Goal: Task Accomplishment & Management: Manage account settings

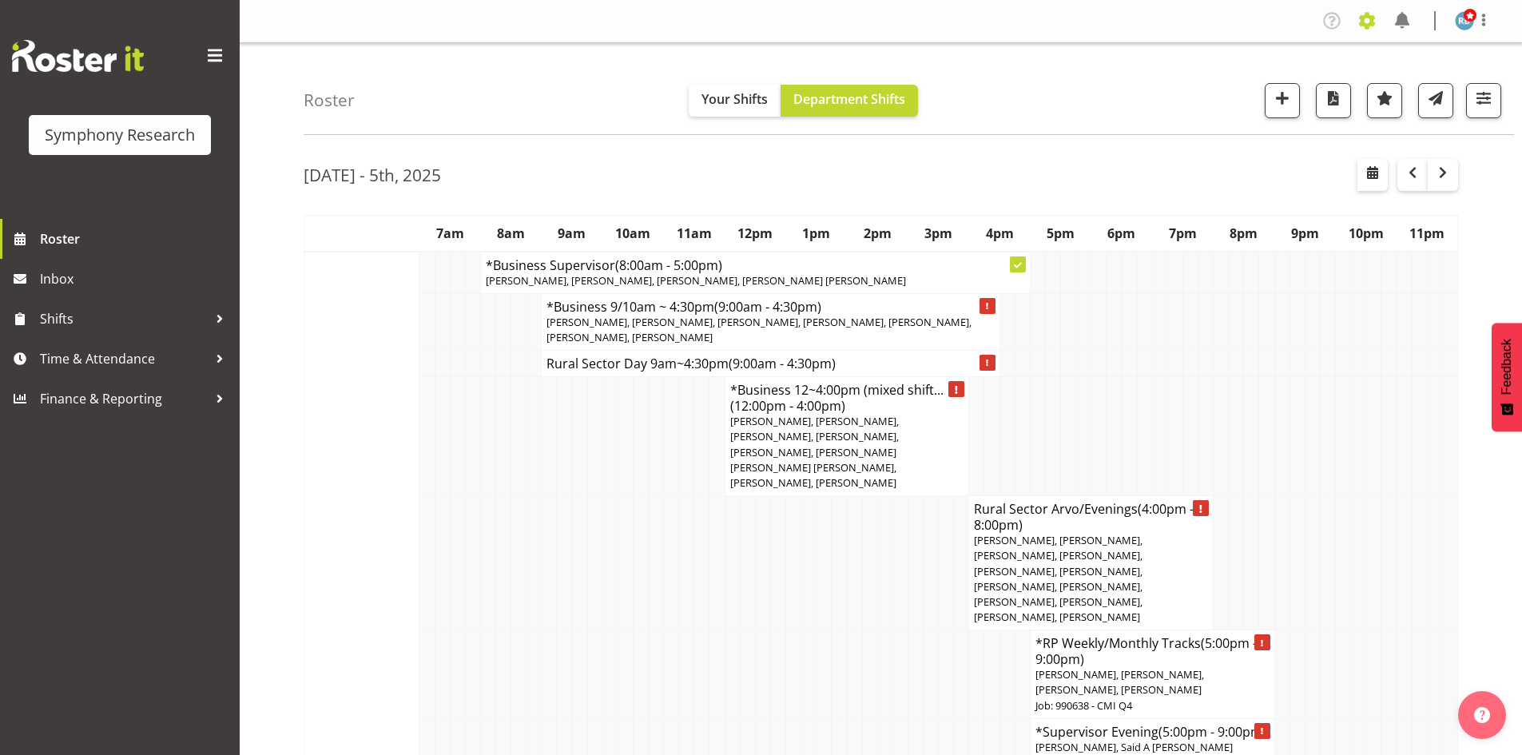
click at [1368, 14] on span at bounding box center [1367, 21] width 26 height 26
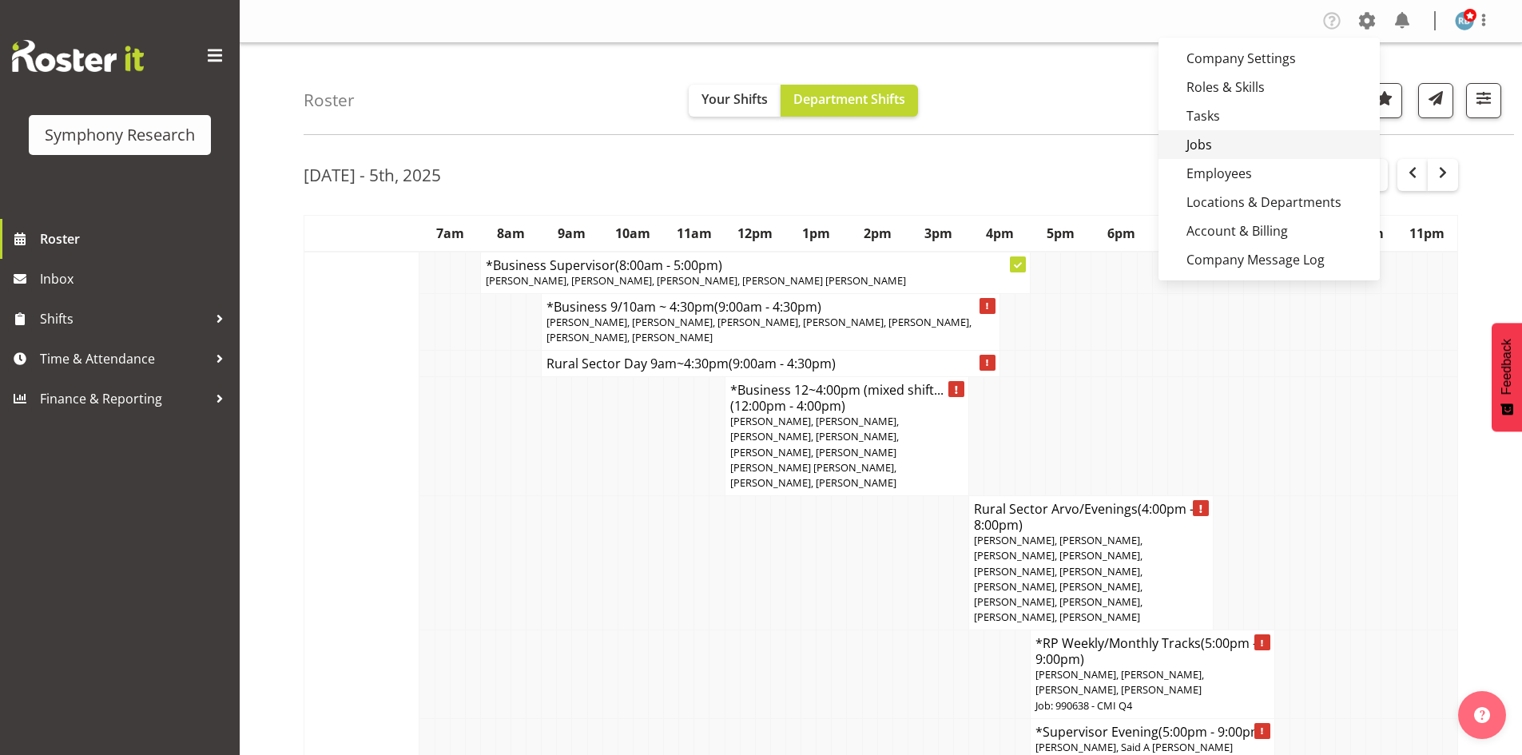
click at [1242, 145] on link "Jobs" at bounding box center [1269, 144] width 221 height 29
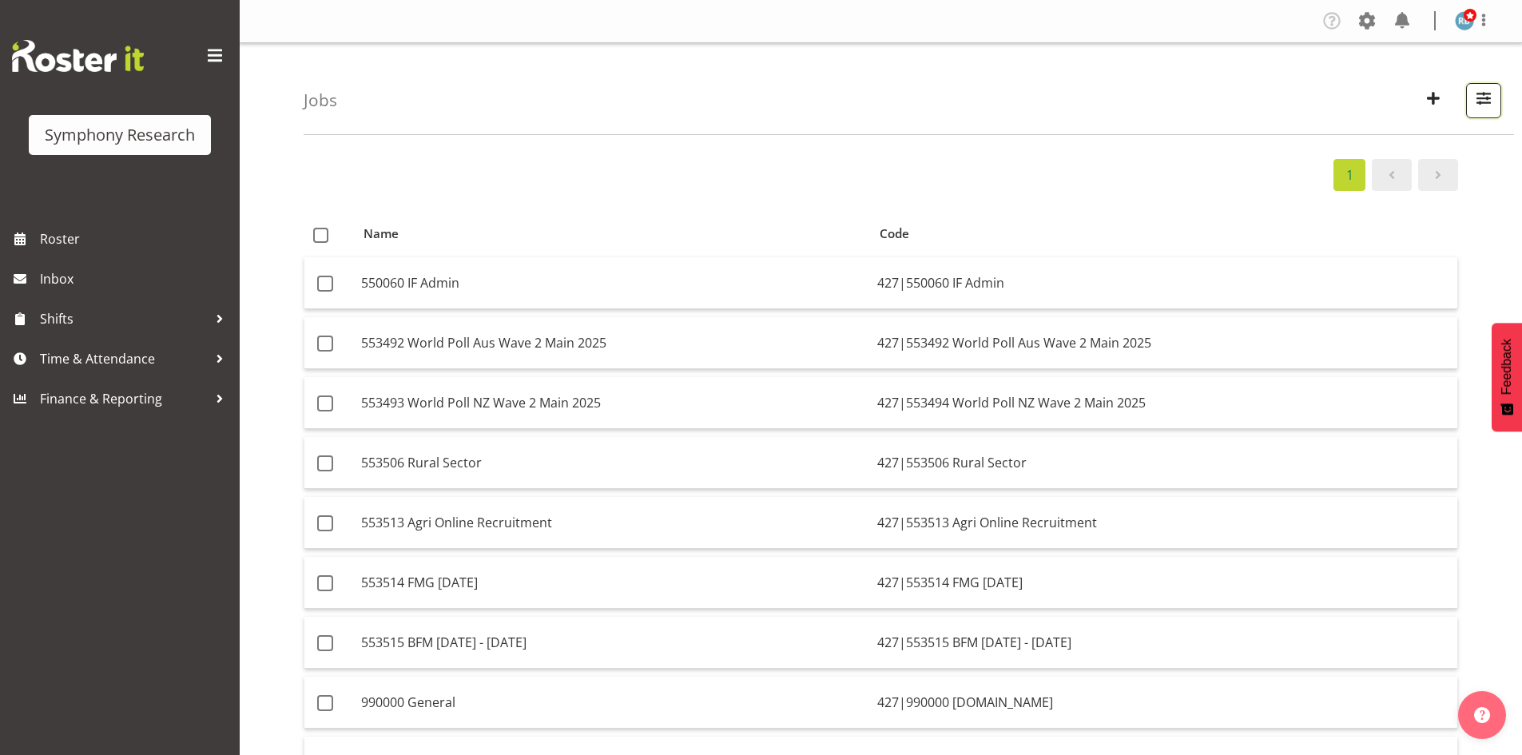
click at [1474, 102] on span "button" at bounding box center [1483, 98] width 21 height 21
click at [1294, 217] on span at bounding box center [1291, 216] width 35 height 20
click at [1285, 217] on input "Showing active jobs" at bounding box center [1279, 217] width 10 height 10
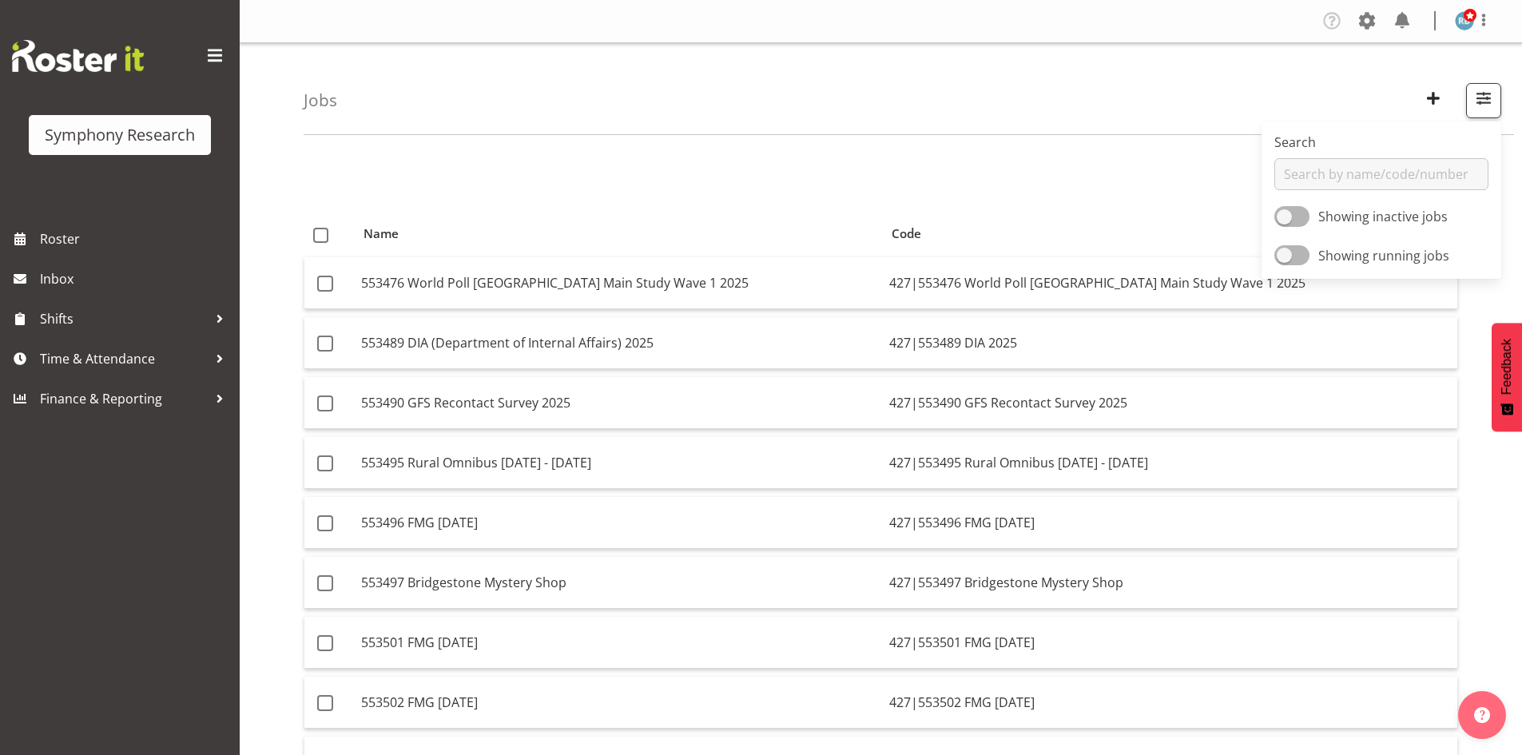
click at [733, 195] on div "1 Name Code 553476 World Poll [GEOGRAPHIC_DATA] Main Study Wave 1 2025 427|5534…" at bounding box center [913, 503] width 1218 height 713
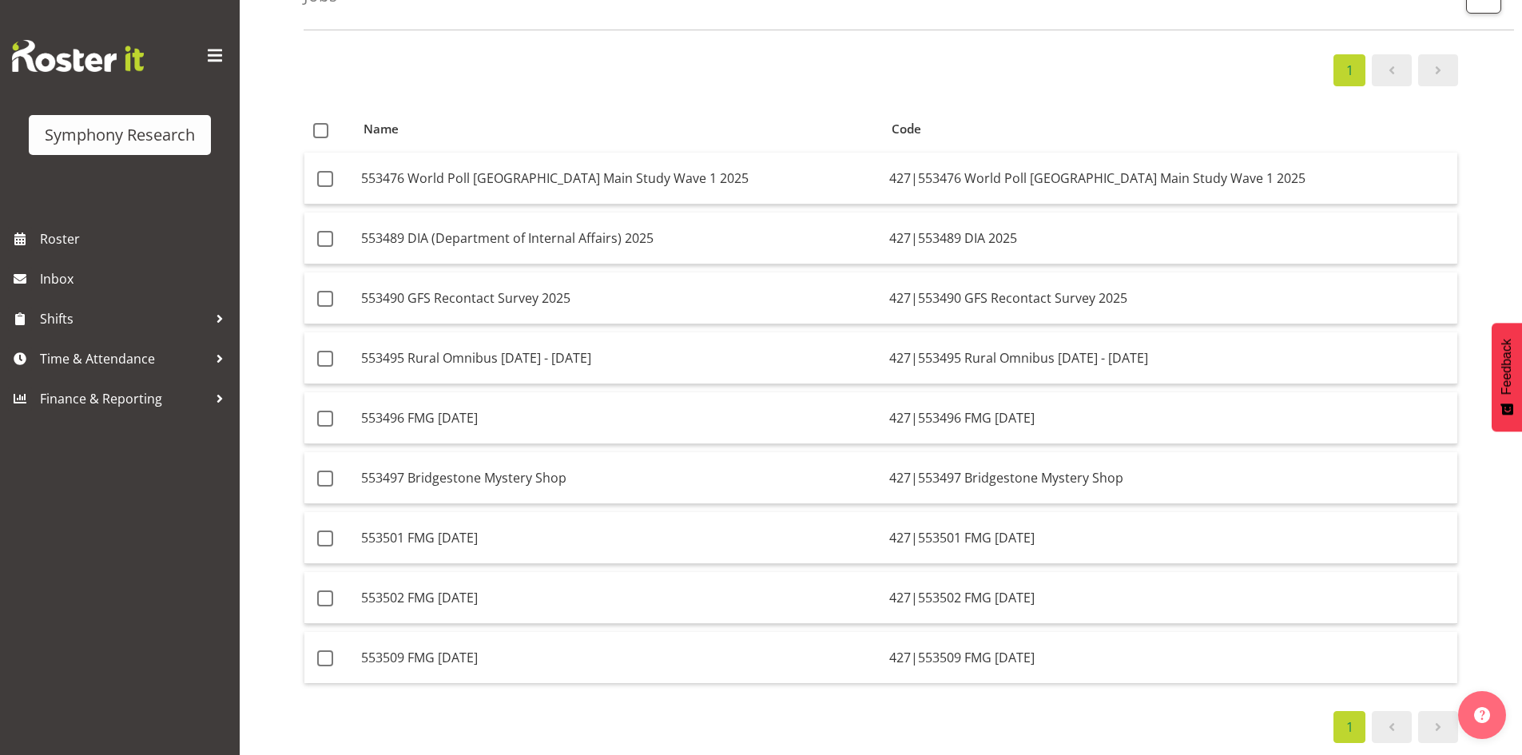
drag, startPoint x: 821, startPoint y: 179, endPoint x: 872, endPoint y: 793, distance: 615.7
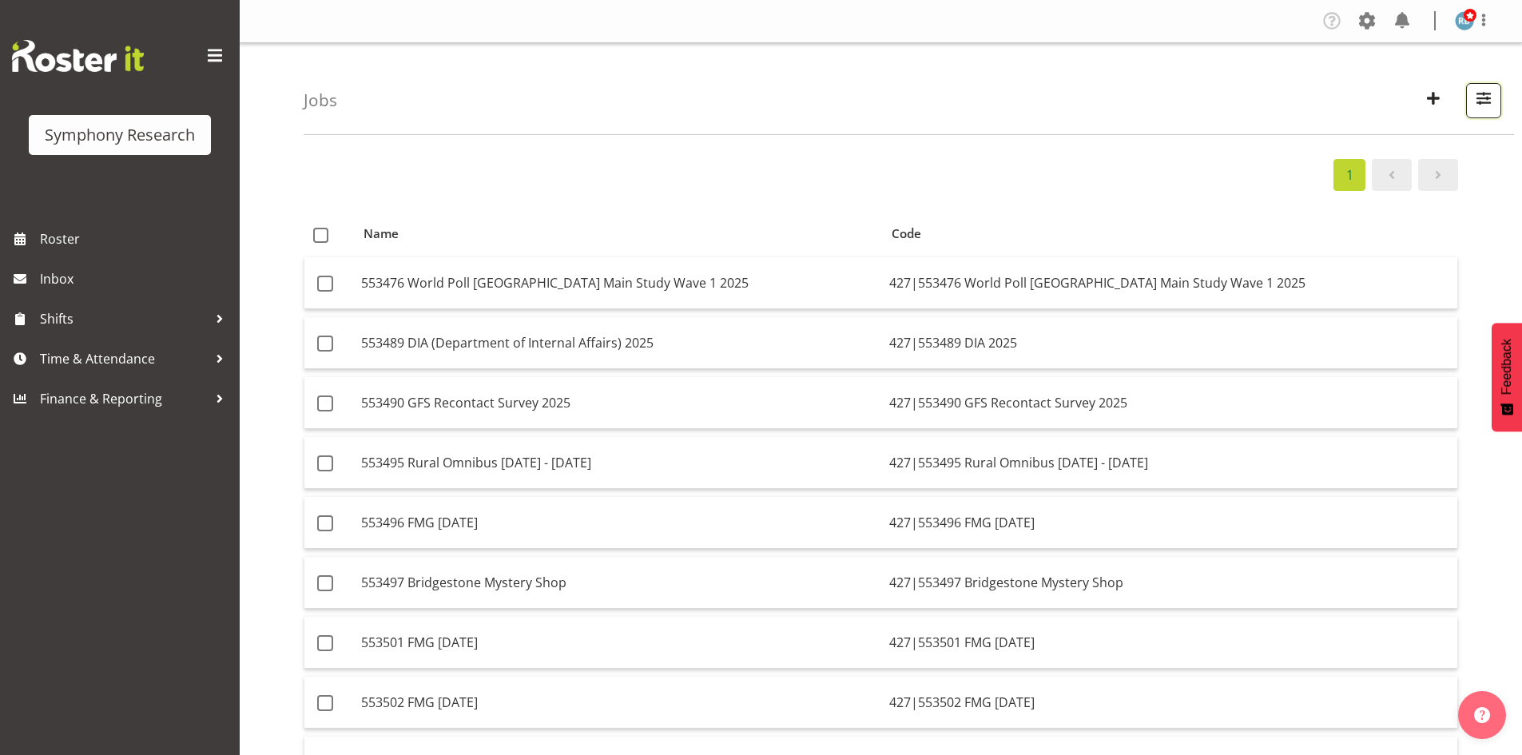
click at [1477, 95] on span "button" at bounding box center [1483, 98] width 21 height 21
click at [1304, 218] on span at bounding box center [1291, 216] width 35 height 20
click at [1285, 218] on input "Showing inactive jobs" at bounding box center [1279, 217] width 10 height 10
checkbox input "true"
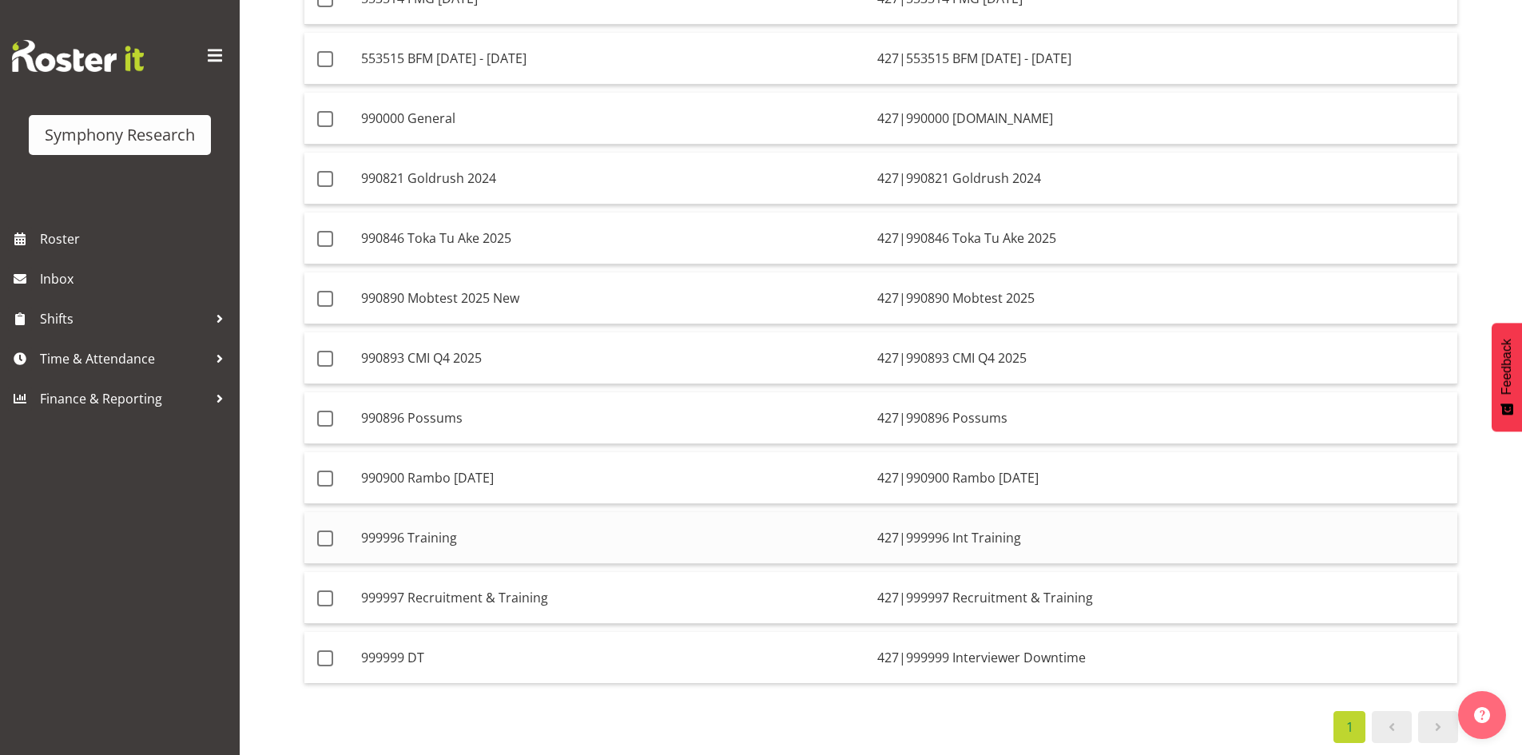
scroll to position [117, 0]
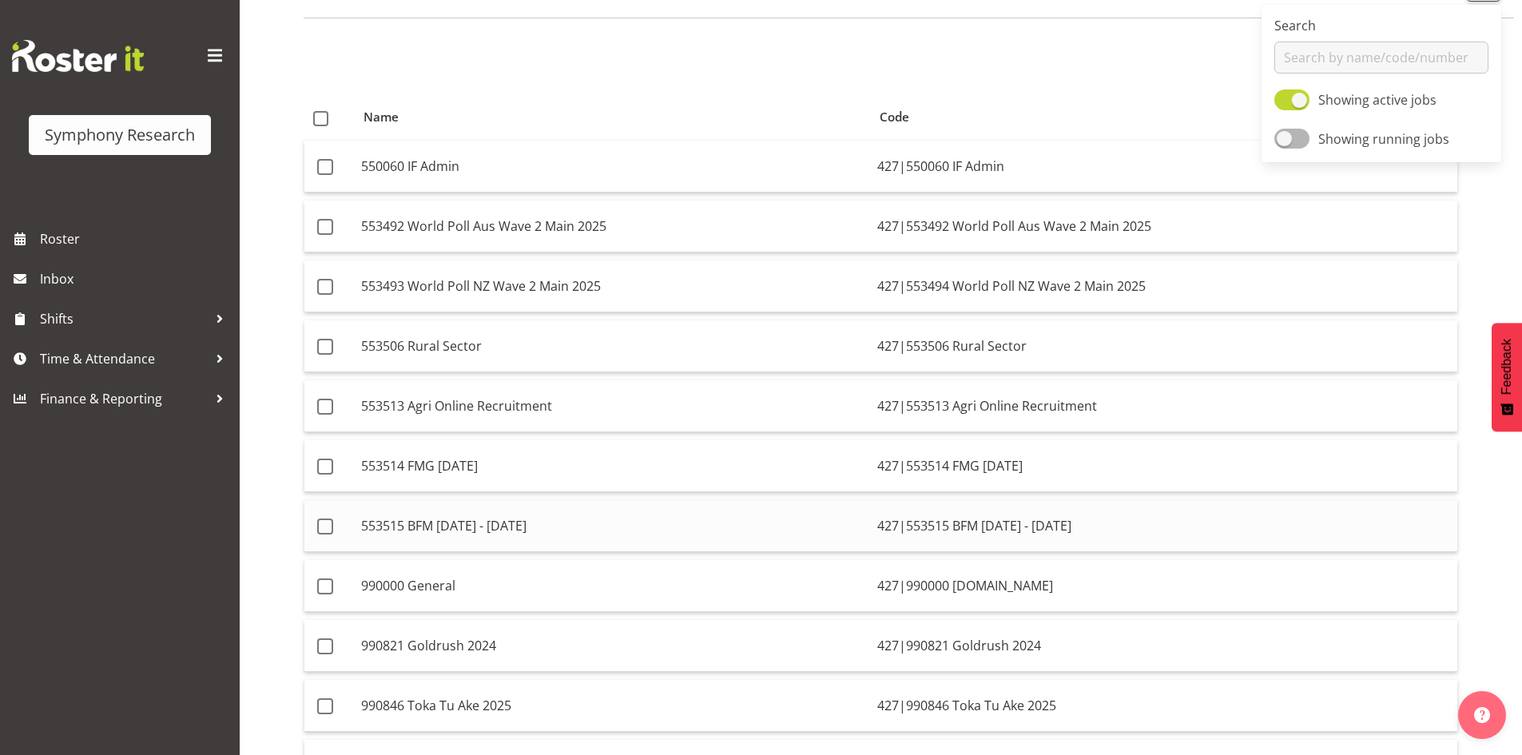
click at [431, 510] on td "553515 BFM [DATE] - [DATE]" at bounding box center [613, 526] width 516 height 52
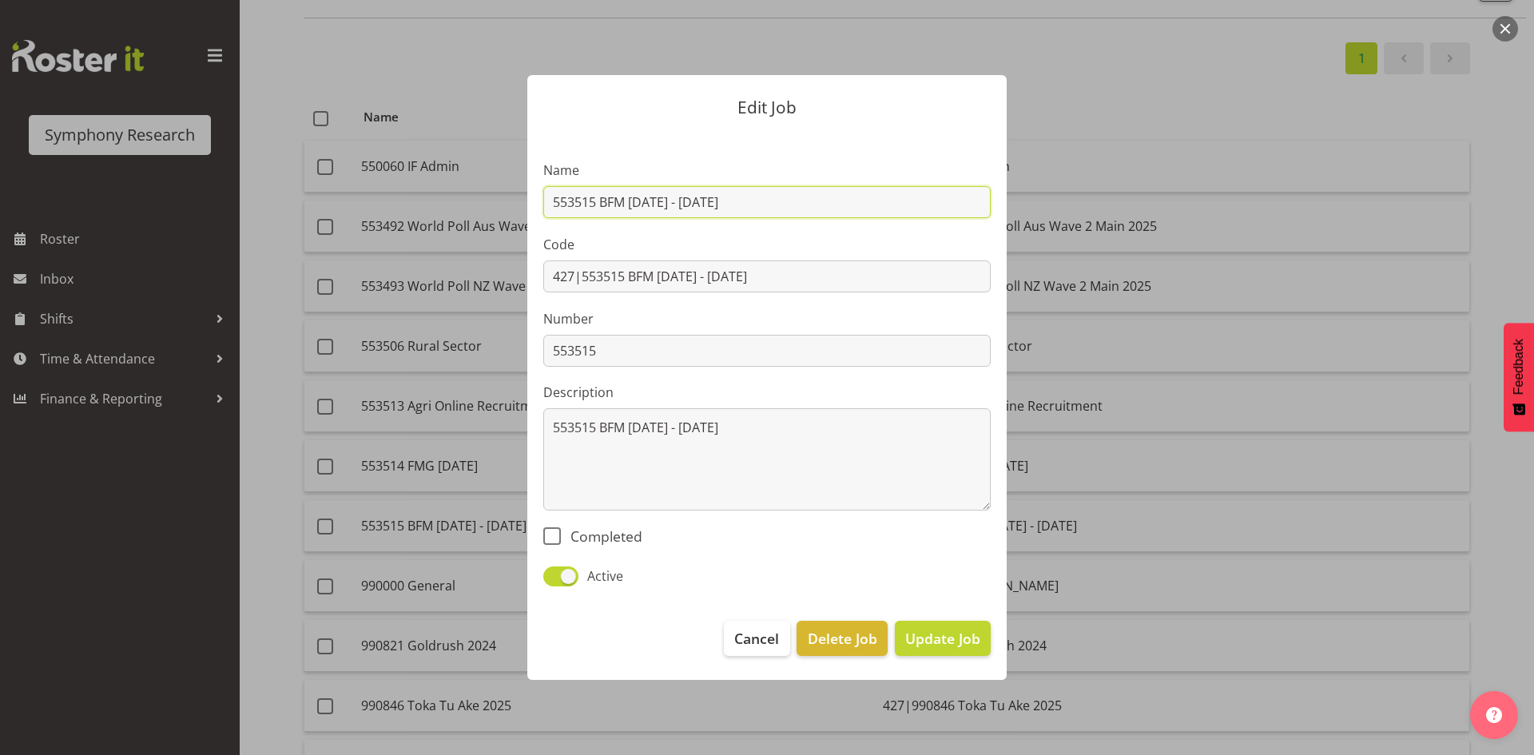
drag, startPoint x: 150, startPoint y: 161, endPoint x: 121, endPoint y: 227, distance: 72.3
click at [102, 165] on div "Edit Job Name 553515 BFM [DATE] - [DATE] Code 427|553515 BFM [DATE] - [DATE] Nu…" at bounding box center [767, 377] width 1534 height 755
click at [737, 639] on span "Cancel" at bounding box center [756, 638] width 45 height 21
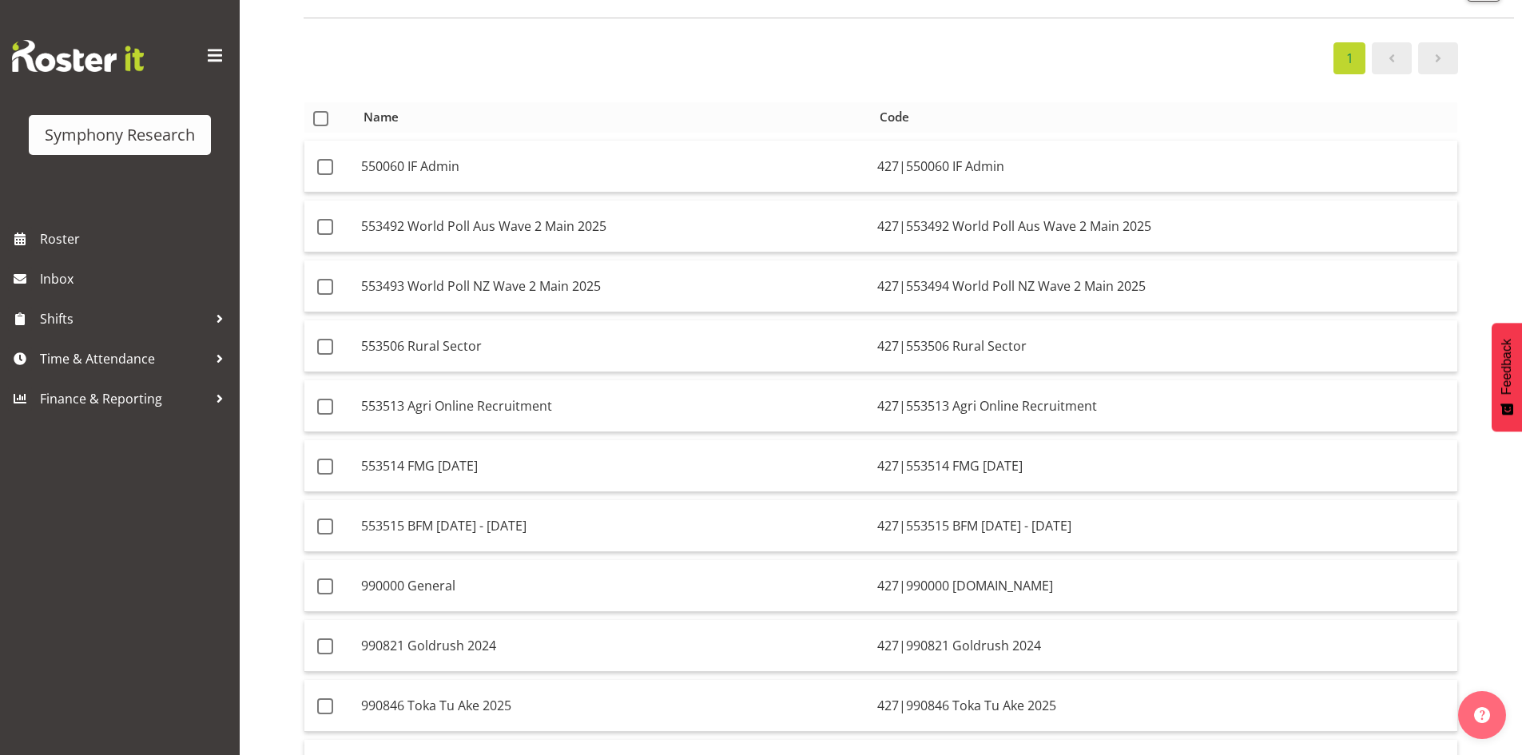
scroll to position [0, 0]
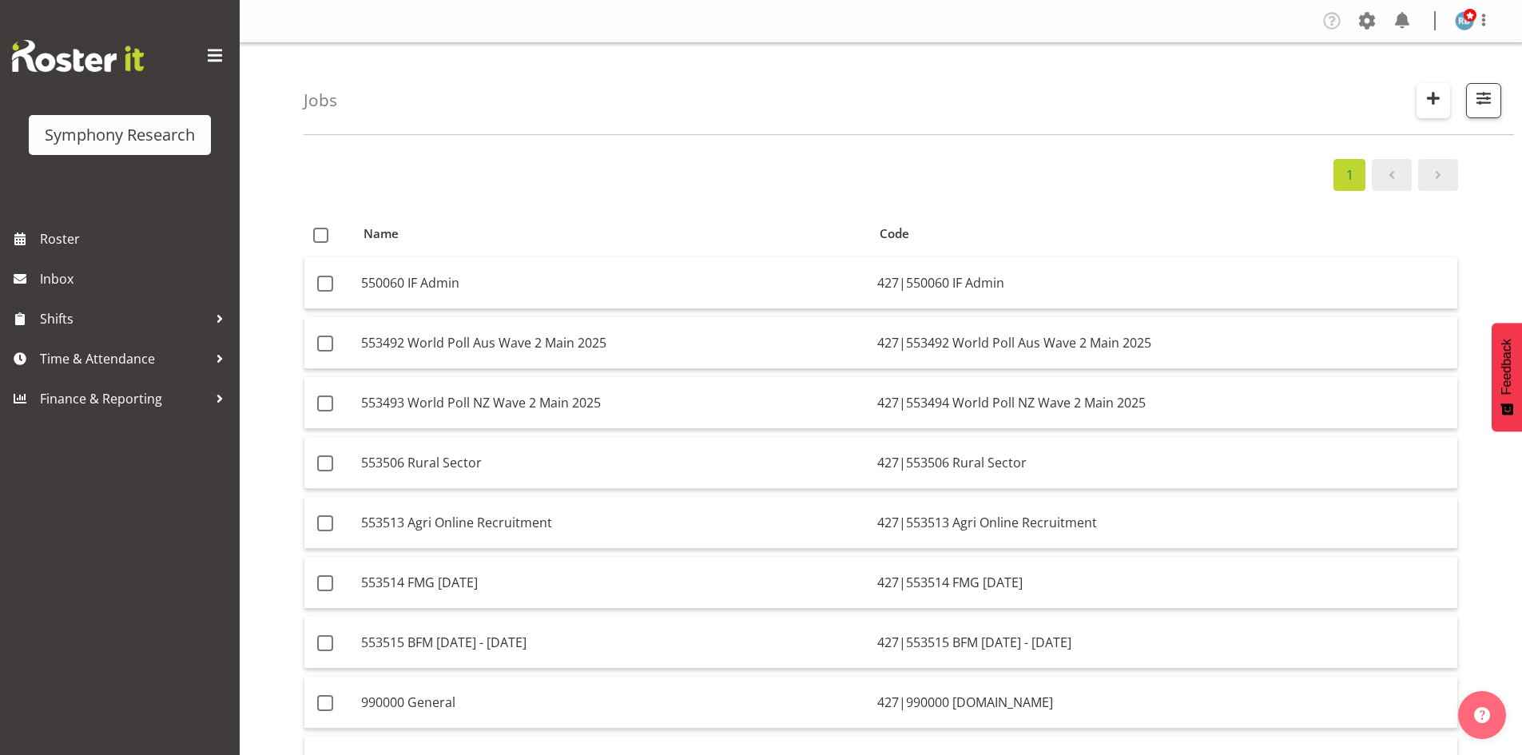
click at [1435, 97] on span "button" at bounding box center [1433, 98] width 21 height 21
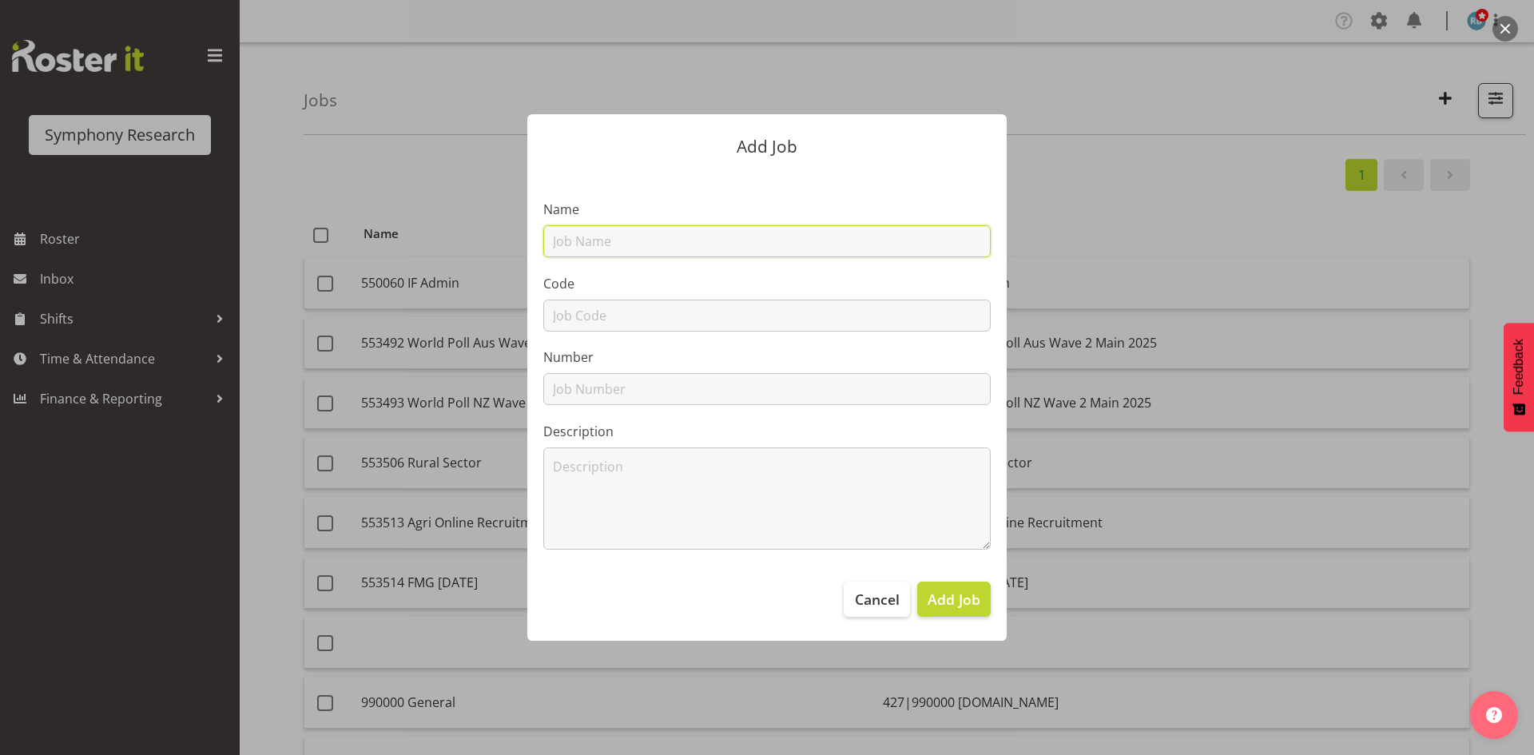
click at [620, 243] on input "text" at bounding box center [766, 241] width 447 height 32
paste input "553515 BFM [DATE] - [DATE]"
type input "553515 BFM [DATE] - [DATE]"
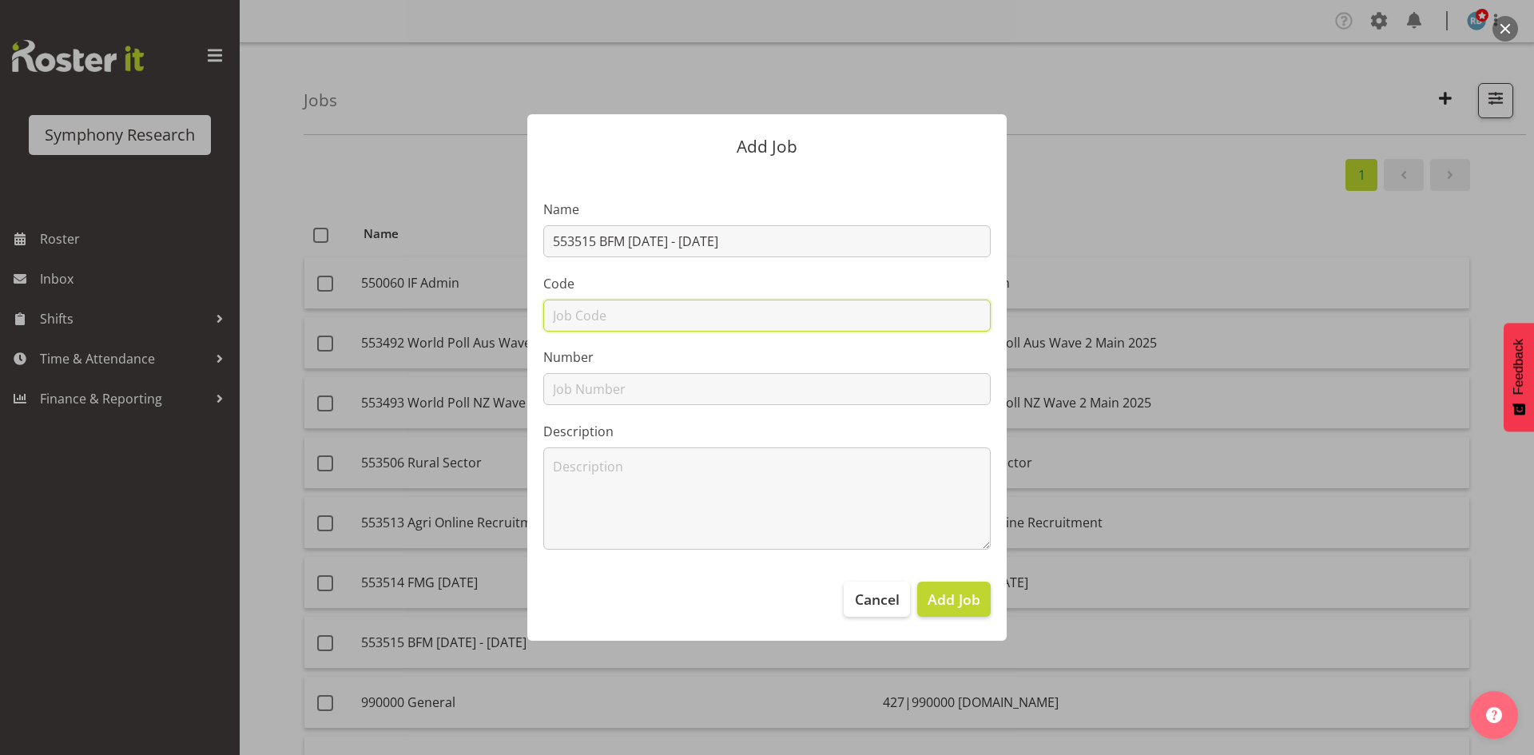
drag, startPoint x: 581, startPoint y: 317, endPoint x: 636, endPoint y: 327, distance: 56.0
click at [581, 317] on input "text" at bounding box center [766, 316] width 447 height 32
paste input "553515 BFM [DATE] - [DATE]"
type input "553515 BFM [DATE] - [DATE]"
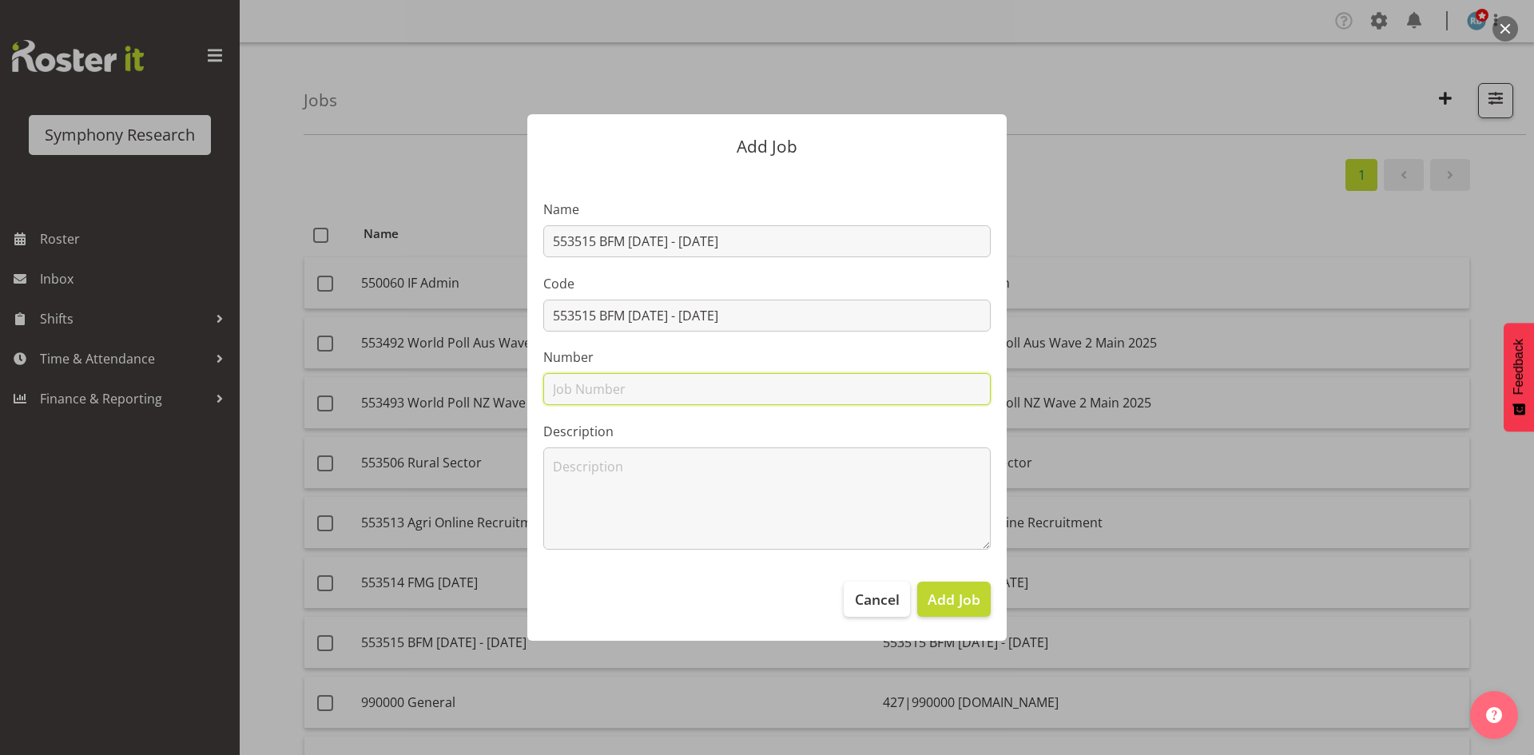
click at [587, 388] on input "text" at bounding box center [766, 389] width 447 height 32
paste input "553515 BFM [DATE] - [DATE]"
type input "553515 BFM [DATE] - [DATE]"
drag, startPoint x: 609, startPoint y: 499, endPoint x: 614, endPoint y: 478, distance: 21.5
click at [609, 498] on textarea at bounding box center [766, 498] width 447 height 102
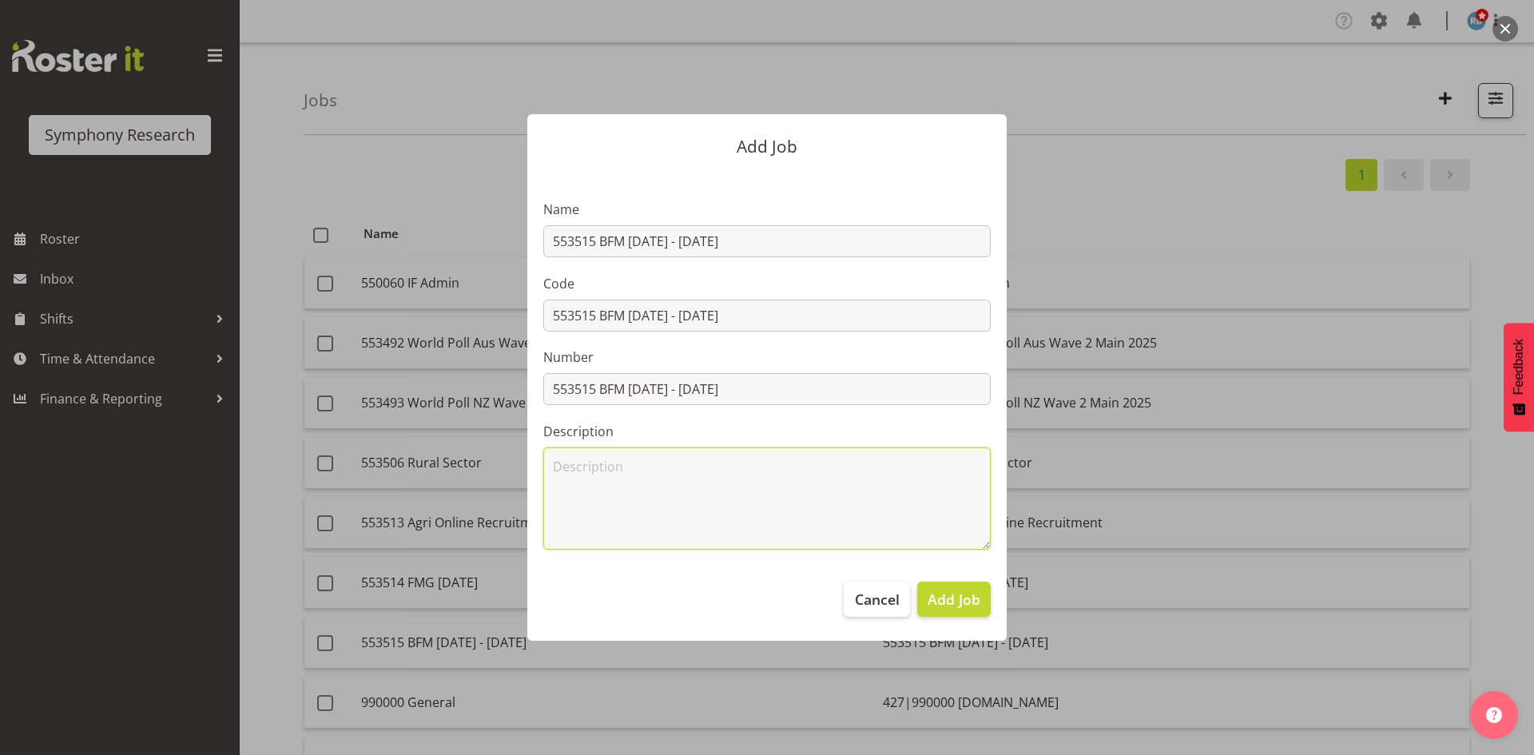
paste textarea "553515 BFM [DATE] - [DATE]"
type textarea "553515 BFM [DATE] - [DATE]"
drag, startPoint x: 598, startPoint y: 381, endPoint x: 817, endPoint y: 360, distance: 220.8
click at [908, 368] on div "Number 553515 BFM [DATE] - [DATE]" at bounding box center [766, 377] width 447 height 58
type input "553515"
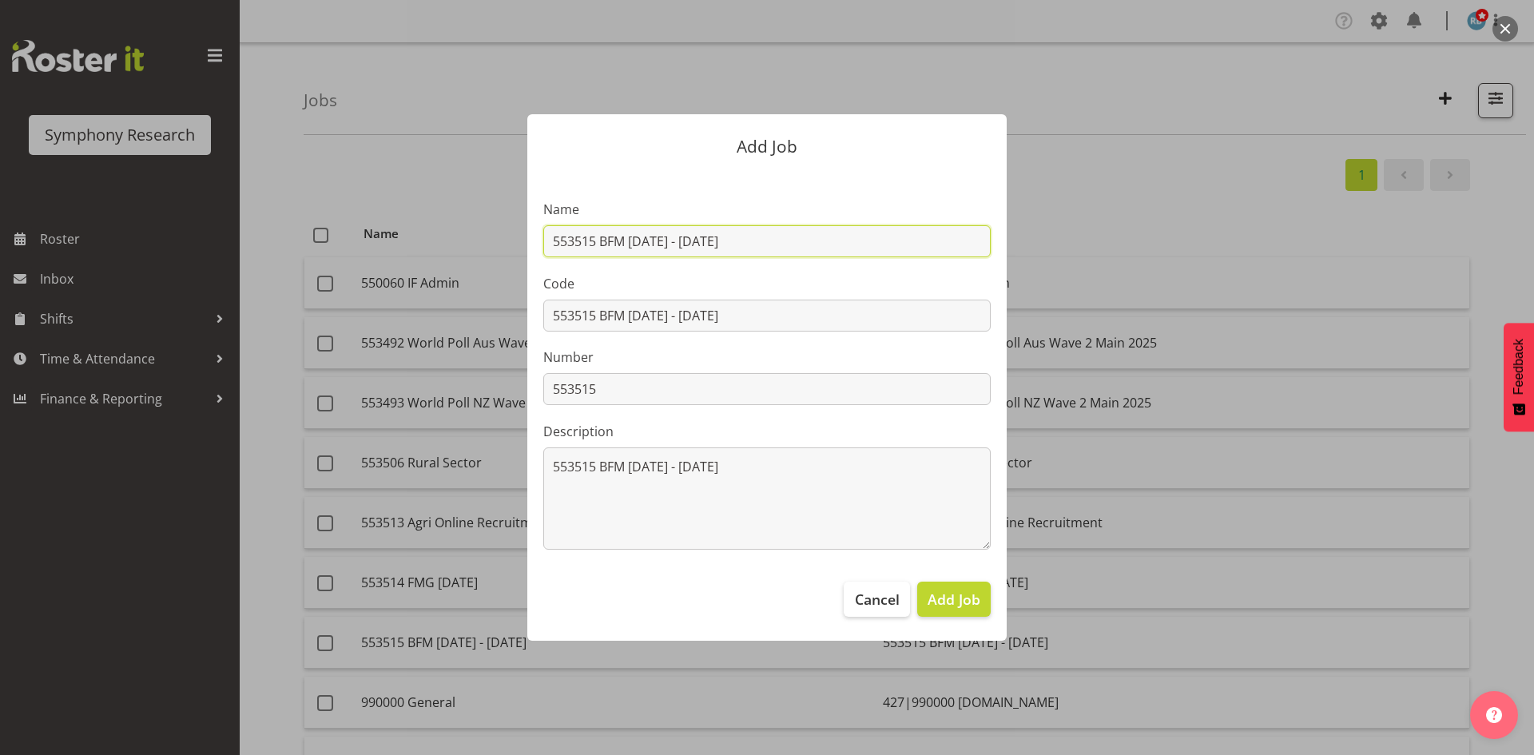
click at [590, 244] on input "553515 BFM [DATE] - [DATE]" at bounding box center [766, 241] width 447 height 32
type input "553500 BFM [DATE] - [DATE]"
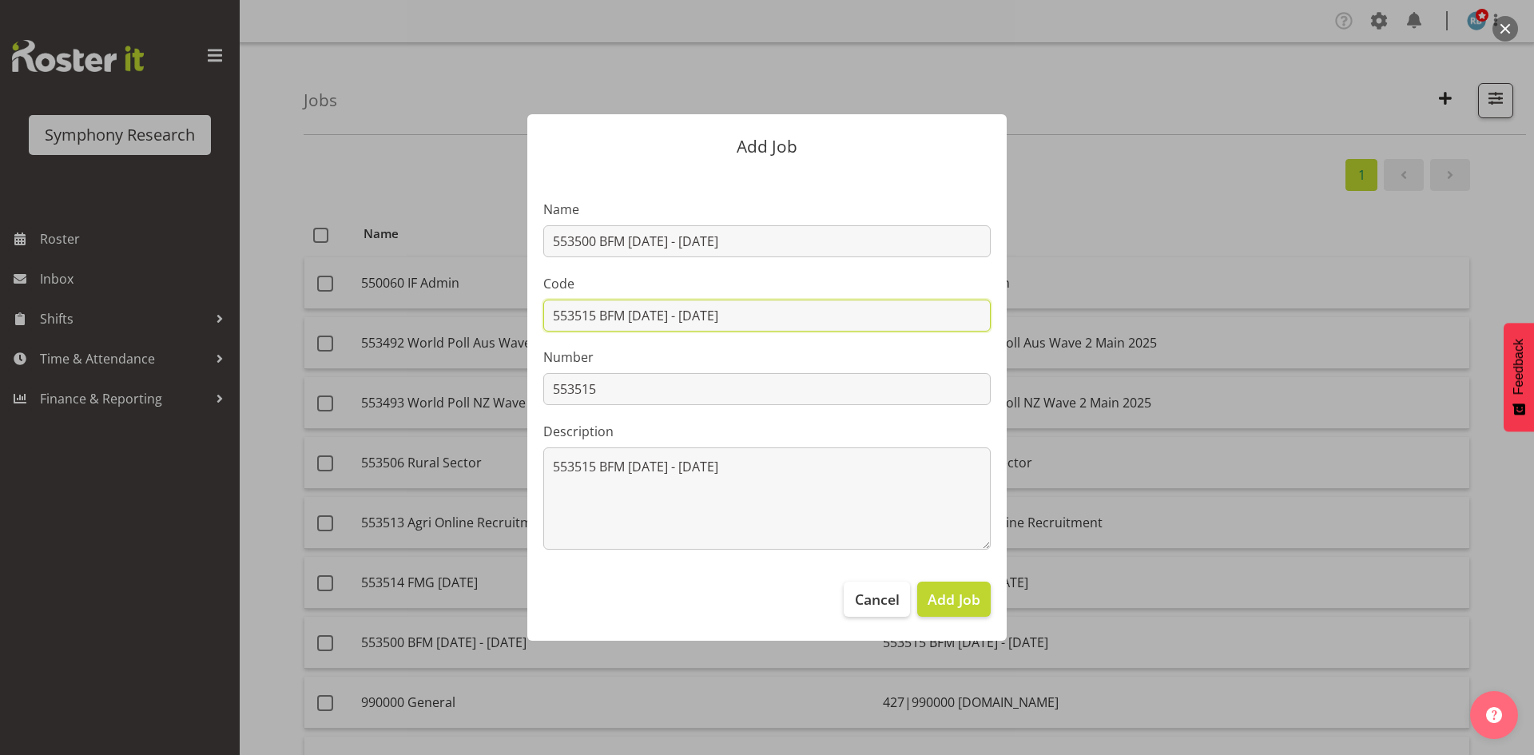
drag, startPoint x: 582, startPoint y: 313, endPoint x: 594, endPoint y: 327, distance: 18.7
click at [594, 327] on input "553515 BFM [DATE] - [DATE]" at bounding box center [766, 316] width 447 height 32
type input "553500 BFM [DATE] - [DATE]"
drag, startPoint x: 583, startPoint y: 387, endPoint x: 595, endPoint y: 387, distance: 12.0
click at [595, 387] on input "553515" at bounding box center [766, 389] width 447 height 32
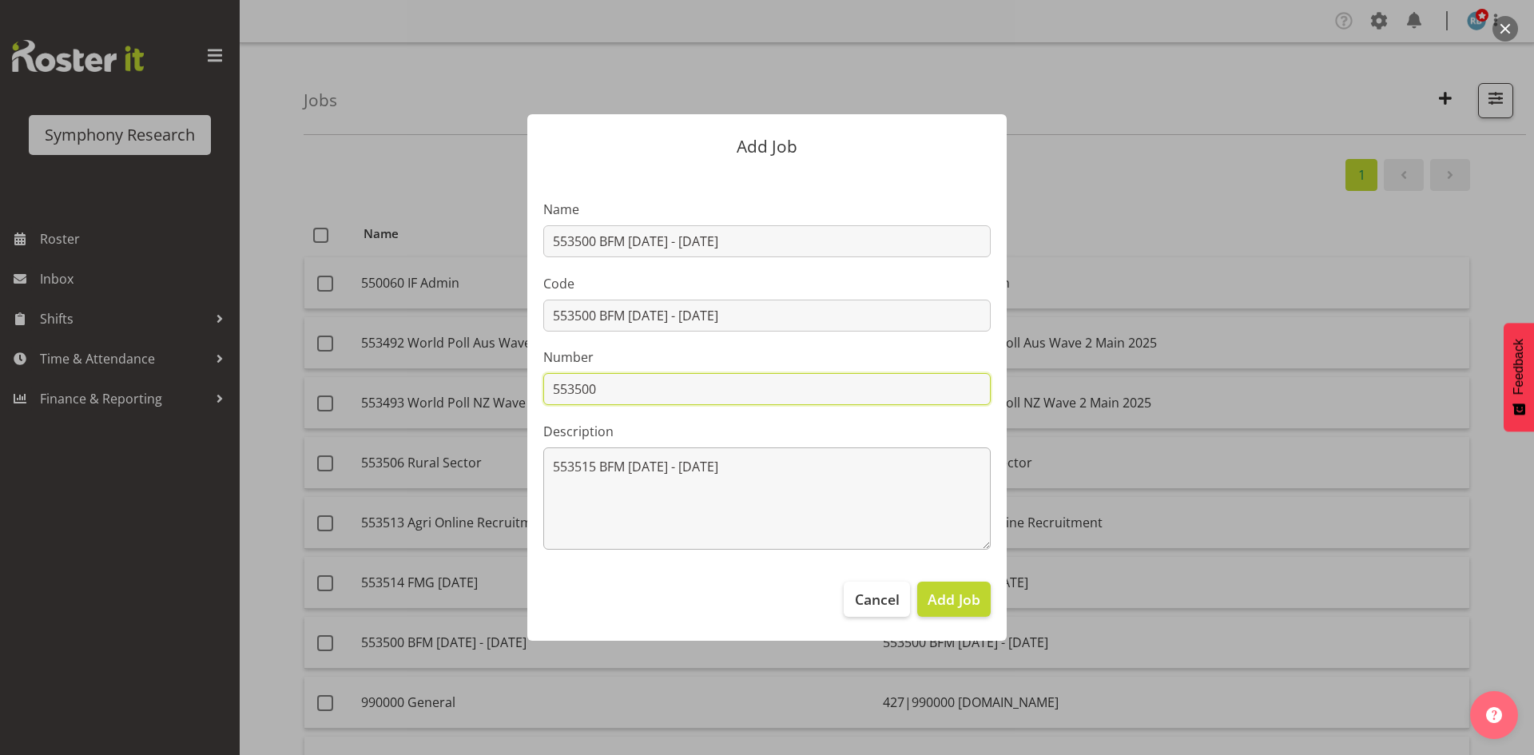
type input "553500"
drag, startPoint x: 582, startPoint y: 470, endPoint x: 594, endPoint y: 469, distance: 12.0
click at [594, 469] on textarea "553515 BFM [DATE] - [DATE]" at bounding box center [766, 498] width 447 height 102
type textarea "553500 BFM [DATE] - [DATE]"
click at [552, 312] on input "553500 BFM [DATE] - [DATE]" at bounding box center [766, 316] width 447 height 32
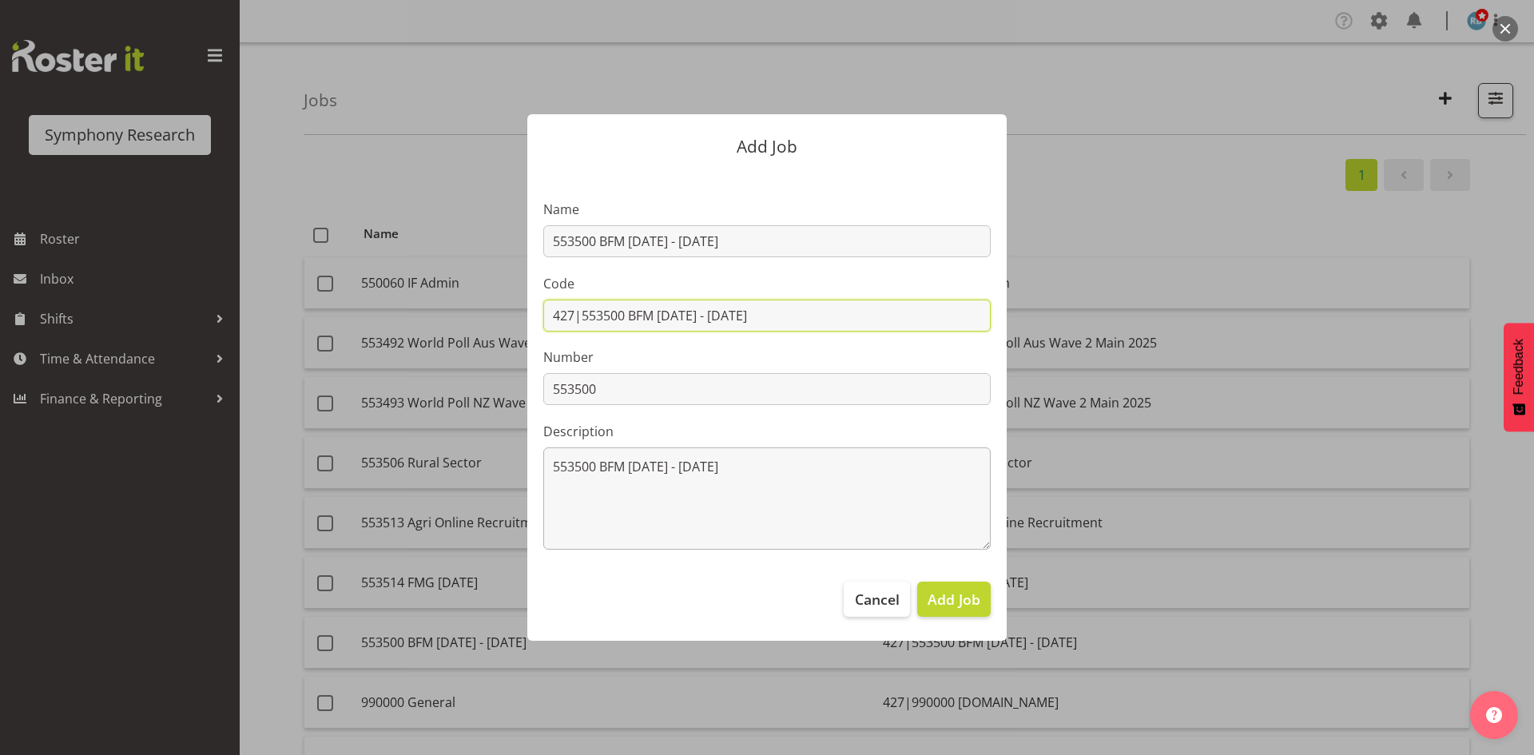
type input "427|553500 BFM [DATE] - [DATE]"
drag, startPoint x: 790, startPoint y: 483, endPoint x: 467, endPoint y: 471, distance: 323.8
click at [467, 471] on div "Add Job Name 553500 BFM [DATE] - [DATE] Code 427|553500 BFM [DATE] - [DATE] Num…" at bounding box center [767, 377] width 767 height 606
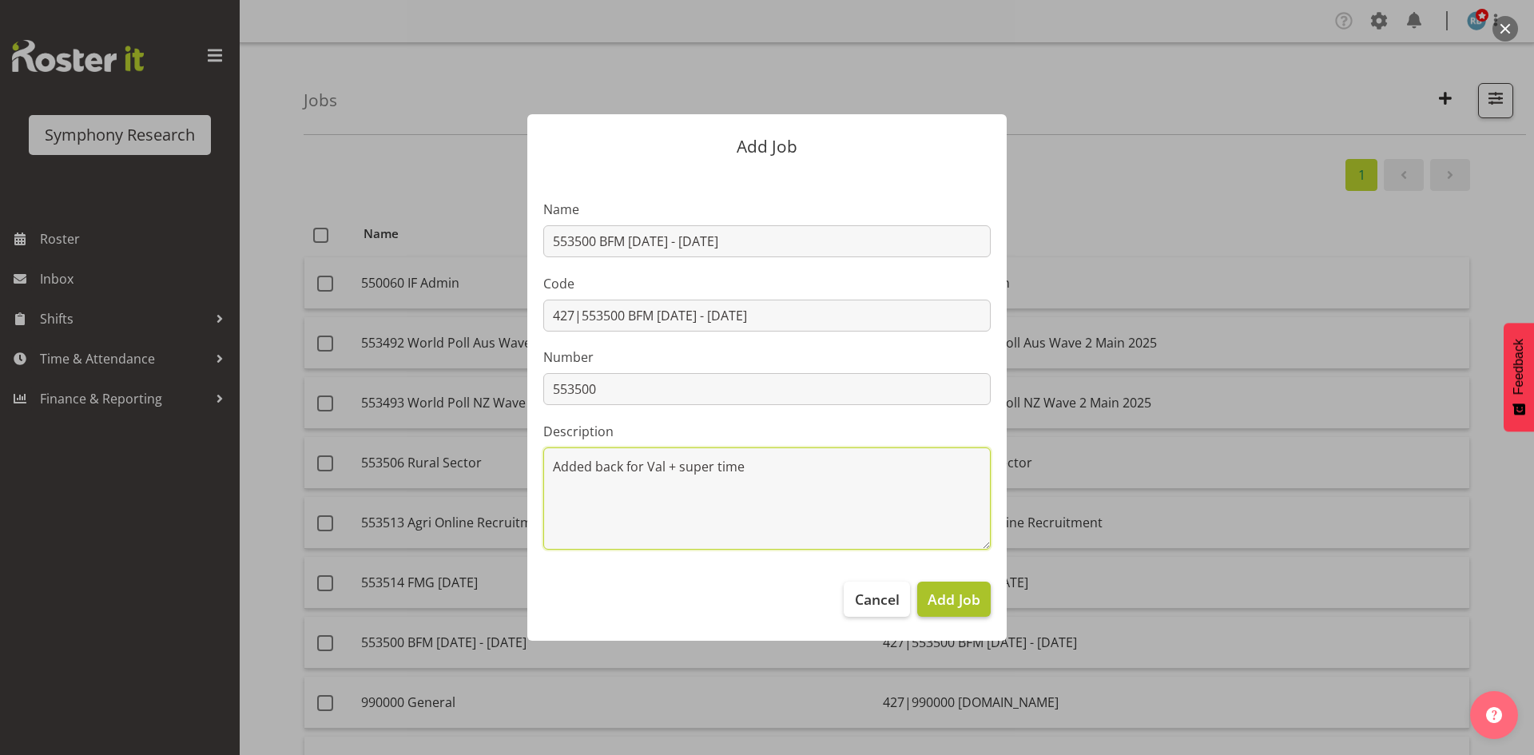
type textarea "Added back for Val + super time"
click at [953, 598] on span "Add Job" at bounding box center [954, 599] width 53 height 21
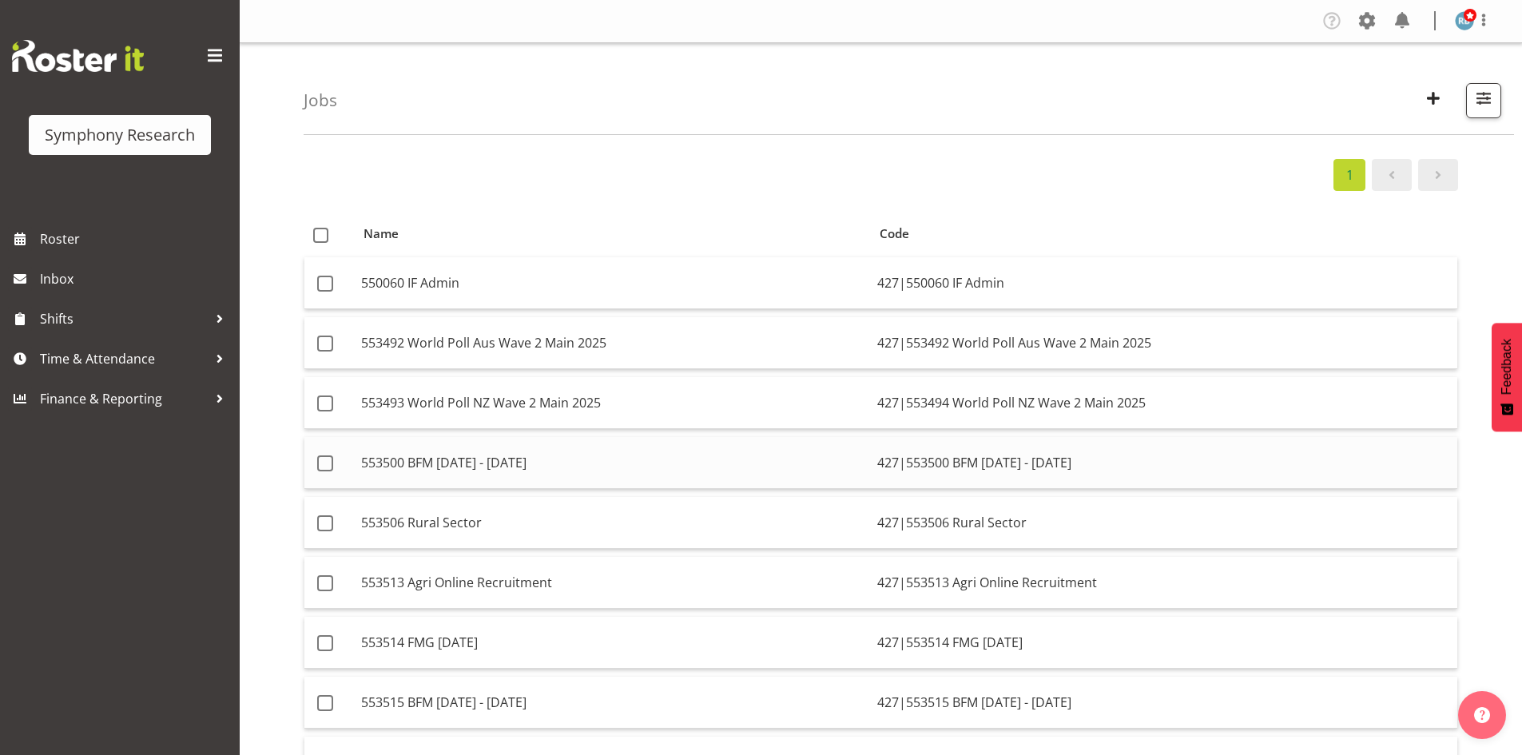
click at [535, 459] on td "553500 BFM [DATE] - [DATE]" at bounding box center [613, 463] width 516 height 52
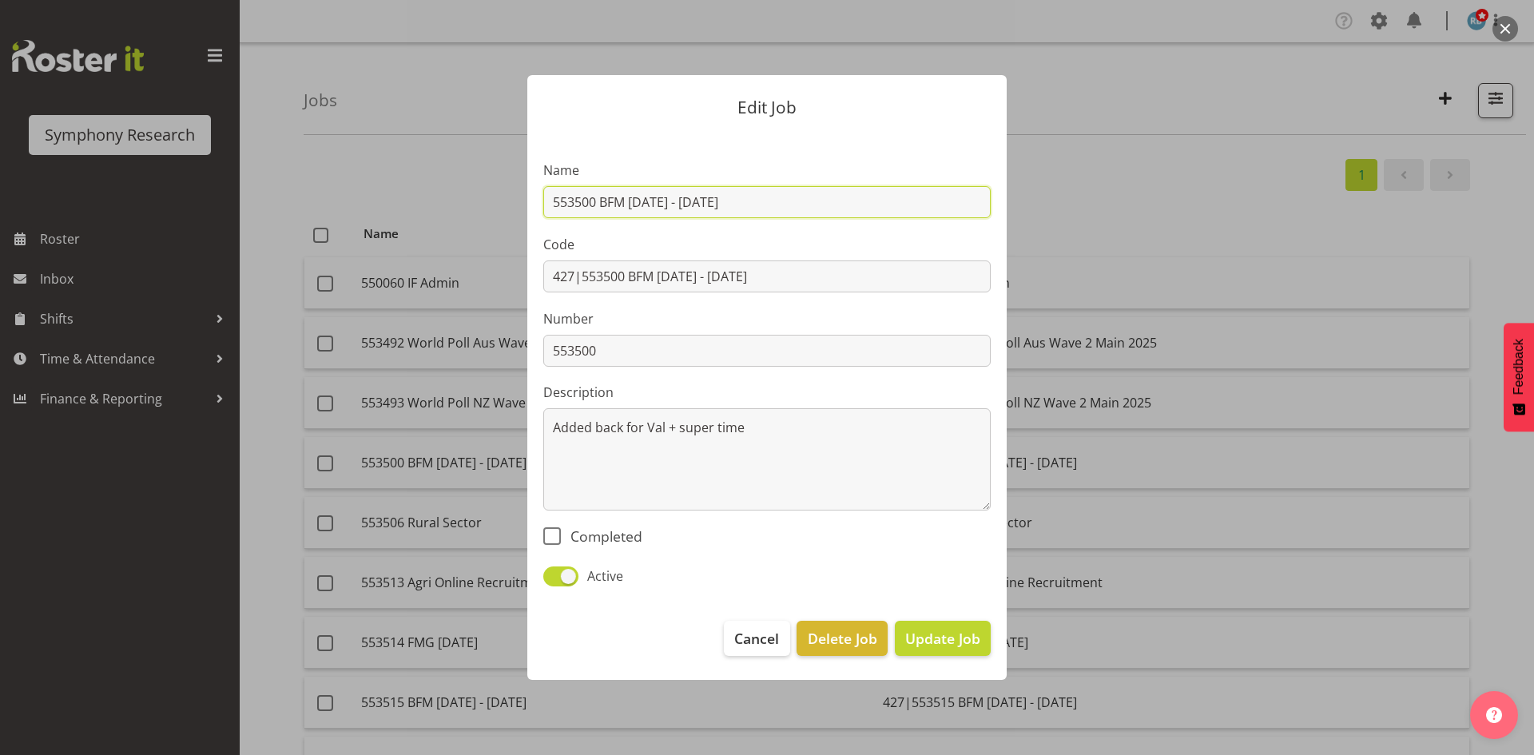
click at [635, 203] on input "553500 BFM [DATE] - [DATE]" at bounding box center [766, 202] width 447 height 32
drag, startPoint x: 635, startPoint y: 203, endPoint x: 670, endPoint y: 200, distance: 35.3
click at [670, 200] on input "553500 BFM [DATE] - [DATE]" at bounding box center [766, 202] width 447 height 32
click at [598, 202] on input "553500 BFM [DATE] - [DATE]" at bounding box center [766, 202] width 447 height 32
type input "553500 BFM [DATE] - [DATE]"
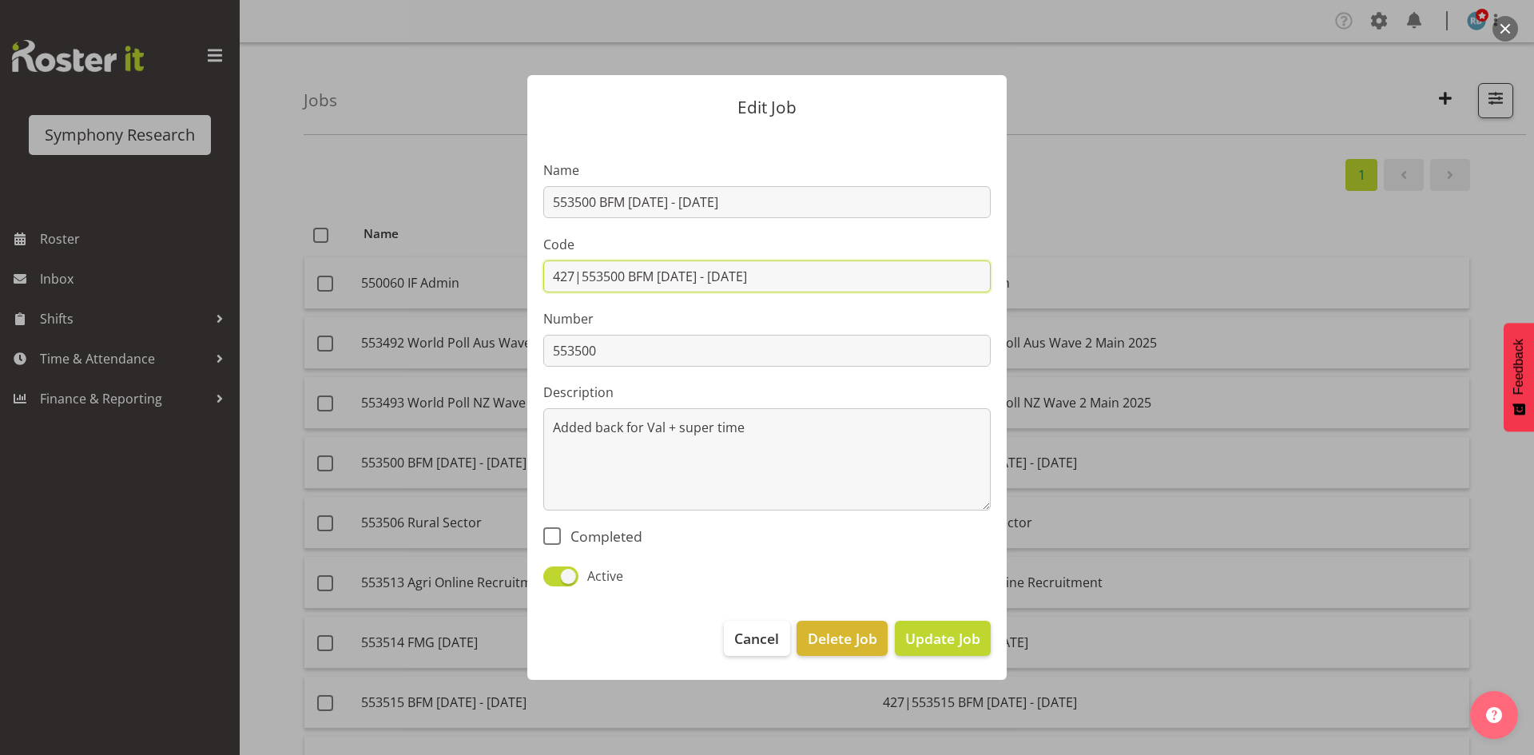
click at [666, 274] on input "427|553500 BFM [DATE] - [DATE]" at bounding box center [766, 276] width 447 height 32
drag, startPoint x: 666, startPoint y: 274, endPoint x: 711, endPoint y: 276, distance: 44.8
click at [711, 276] on input "427|553500 BFM [DATE] - [DATE]" at bounding box center [766, 276] width 447 height 32
paste input "BFM [DATE] - Sep"
type input "427|553500 BFM BFM [DATE] - [DATE]"
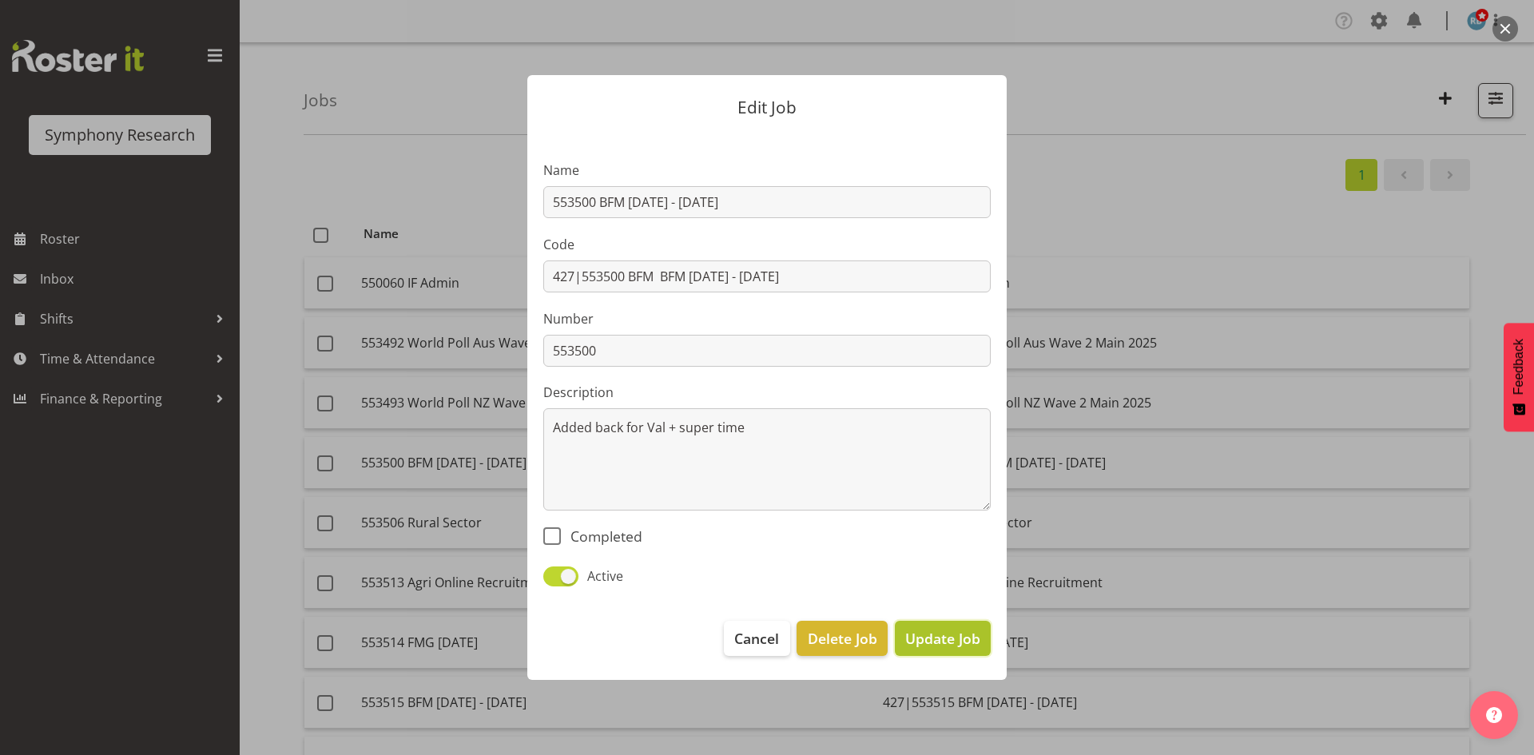
click at [963, 648] on span "Update Job" at bounding box center [942, 638] width 75 height 21
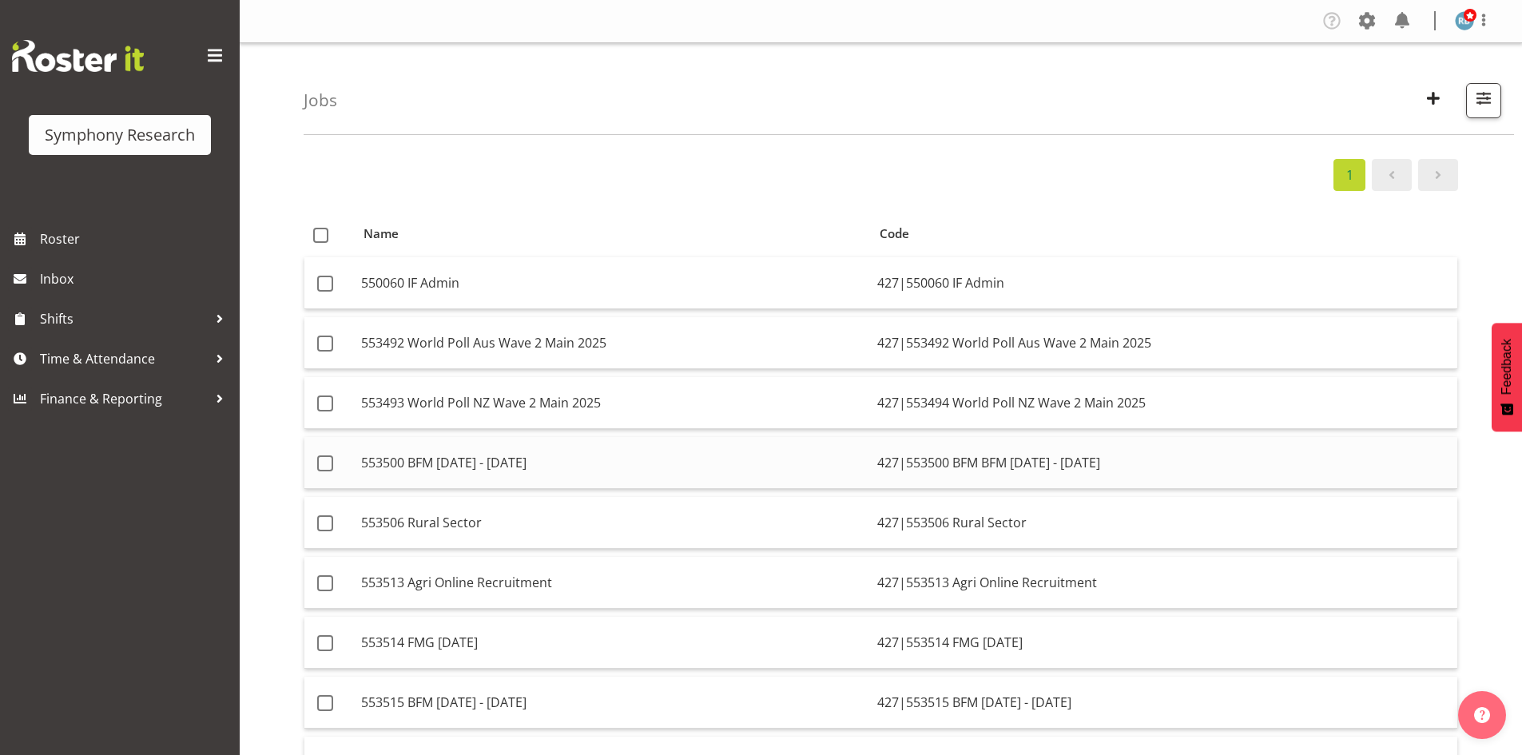
click at [581, 465] on td "553500 BFM [DATE] - [DATE]" at bounding box center [613, 463] width 516 height 52
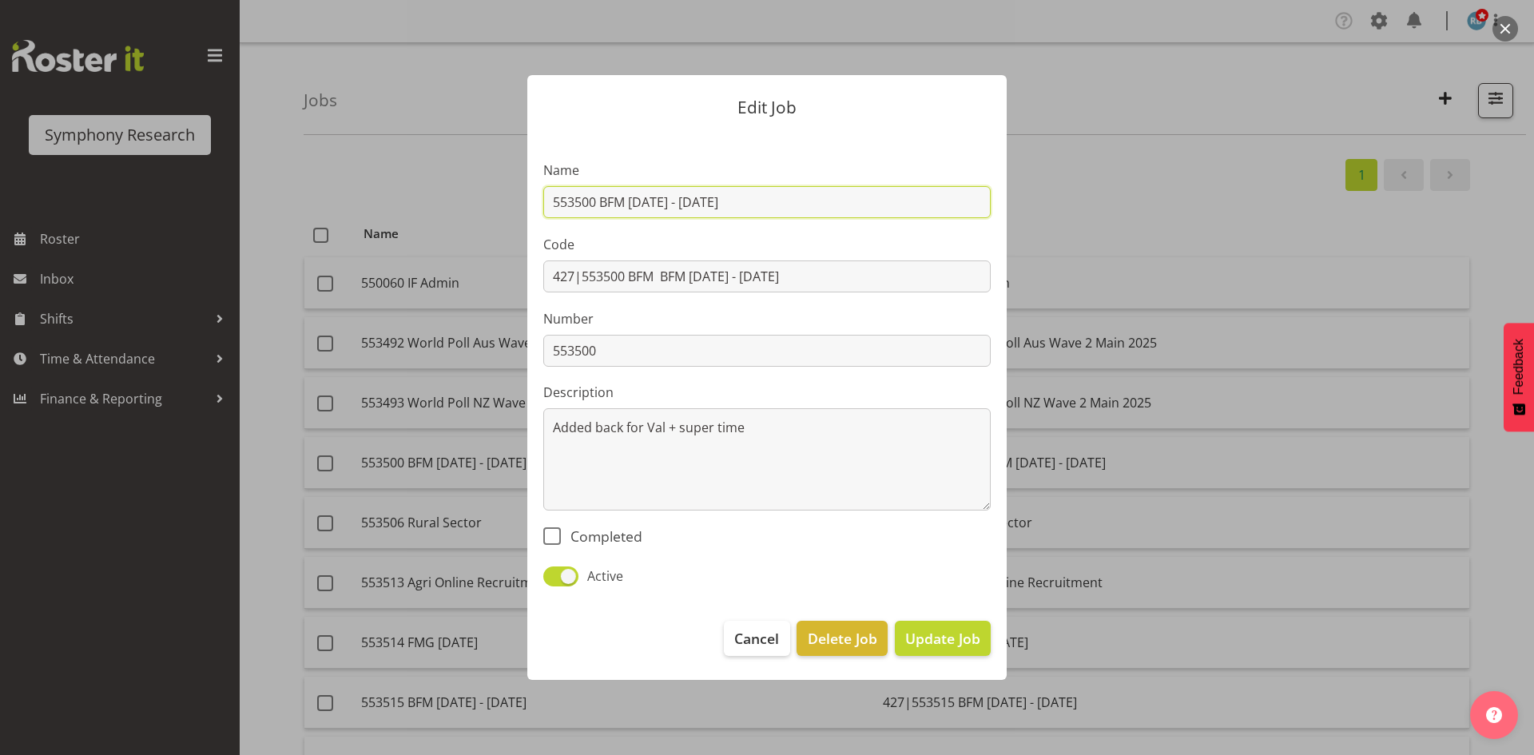
click at [773, 202] on input "553500 BFM [DATE] - [DATE]" at bounding box center [766, 202] width 447 height 32
type input "553500 BFM [DATE] - [DATE] (Super time)"
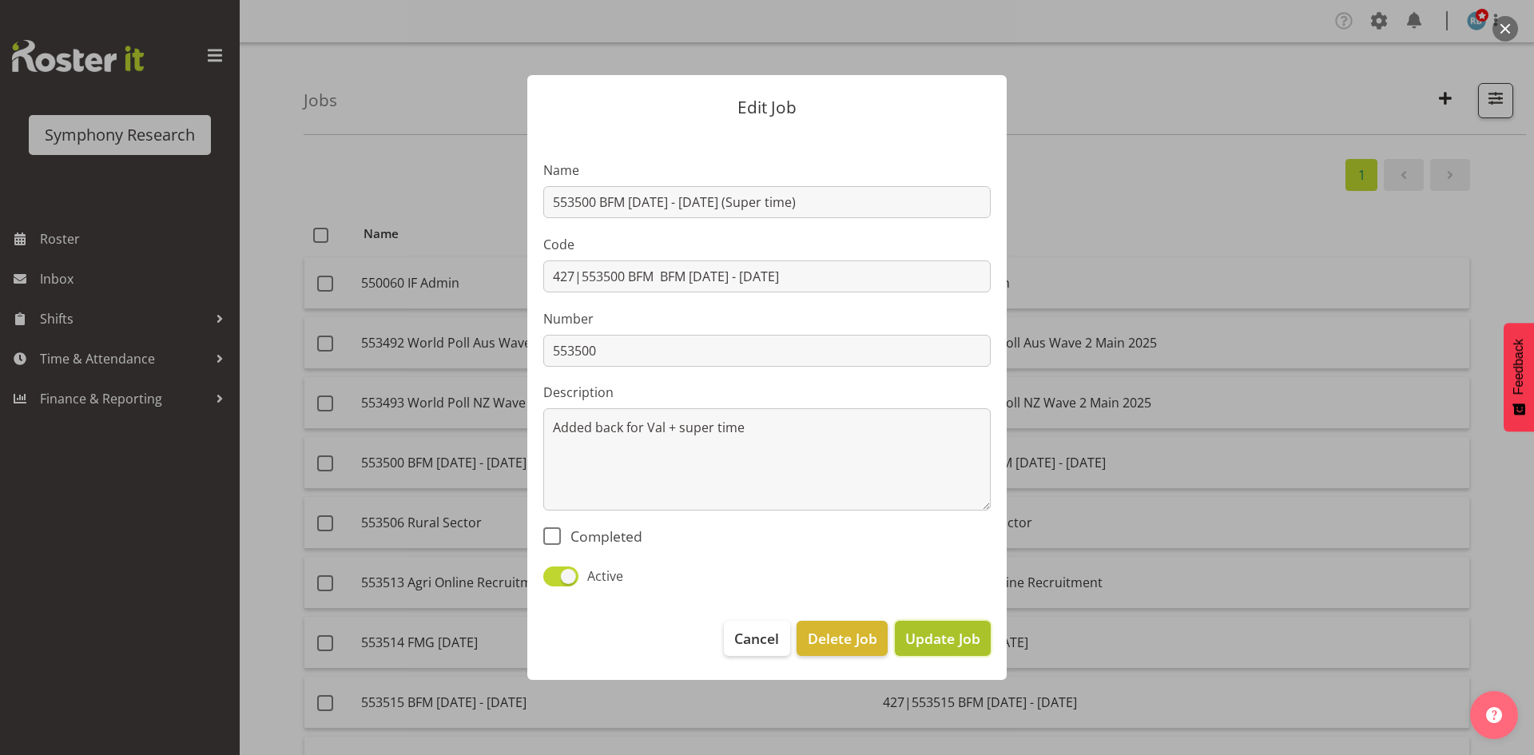
click at [927, 635] on span "Update Job" at bounding box center [942, 638] width 75 height 21
